Goal: Obtain resource: Download file/media

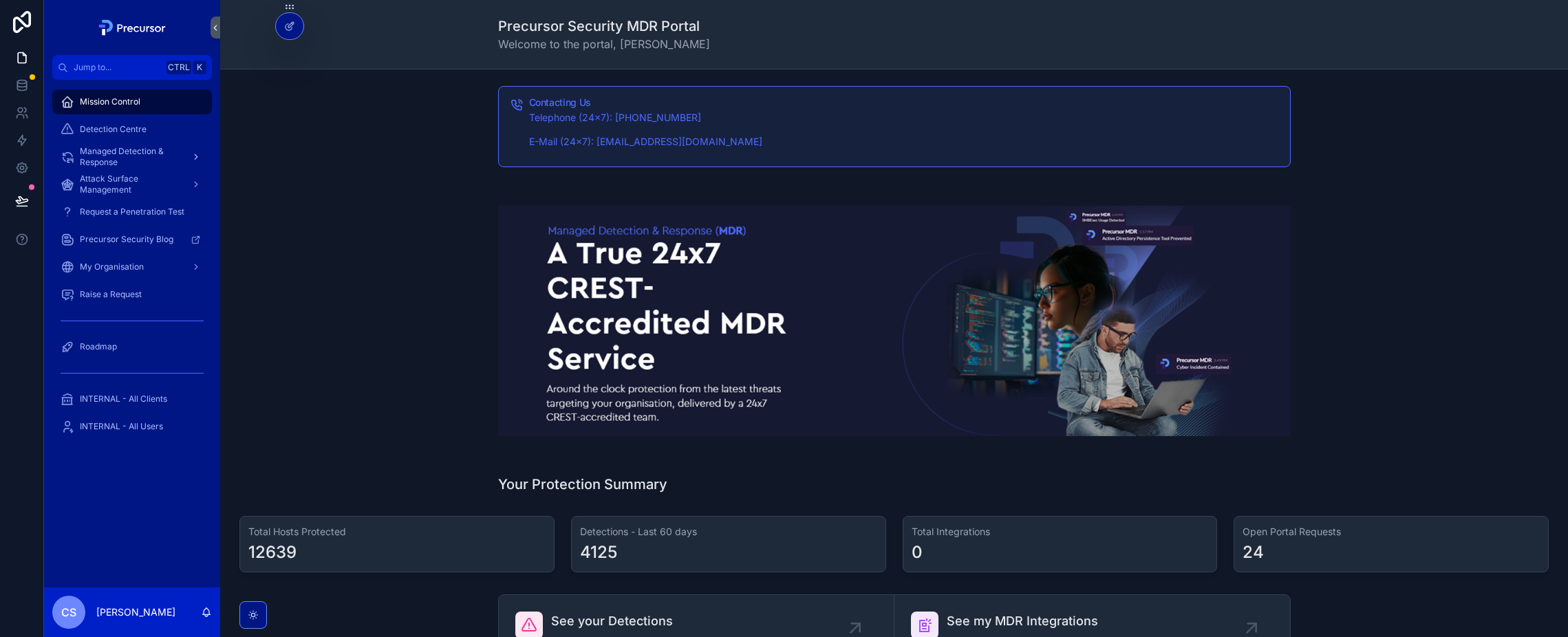
click at [101, 151] on span "Managed Detection & Response" at bounding box center [130, 156] width 100 height 22
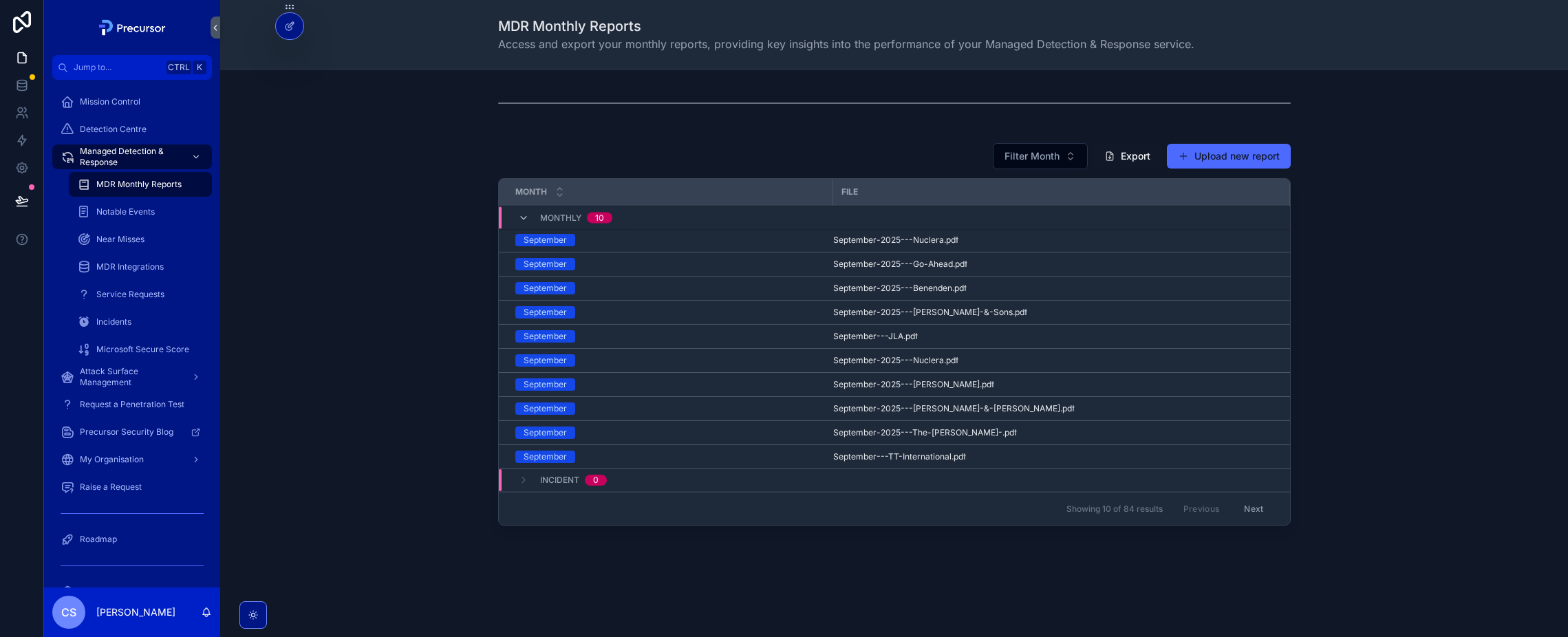
click at [526, 307] on div "September" at bounding box center [545, 312] width 43 height 12
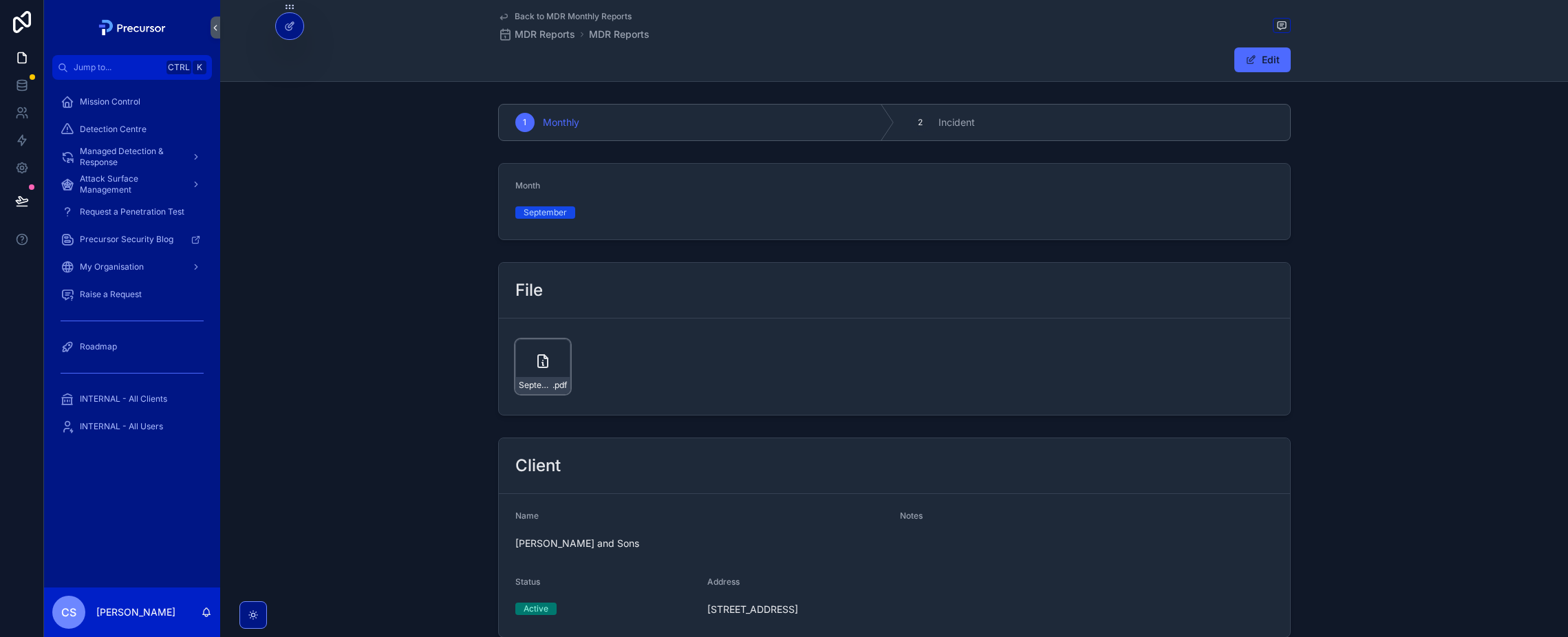
click at [543, 366] on icon "scrollable content" at bounding box center [543, 361] width 10 height 12
